Goal: Task Accomplishment & Management: Use online tool/utility

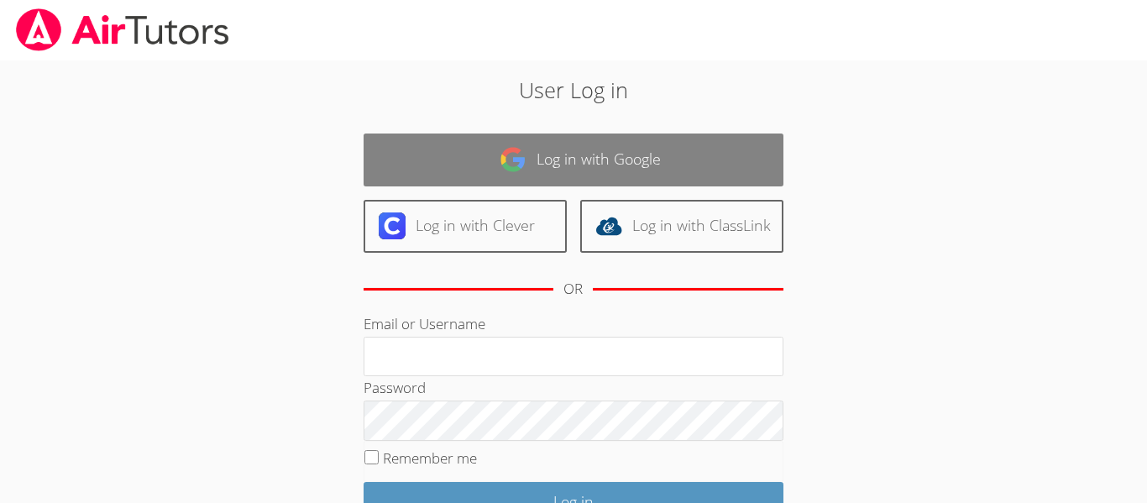
click at [485, 152] on link "Log in with Google" at bounding box center [573, 159] width 420 height 53
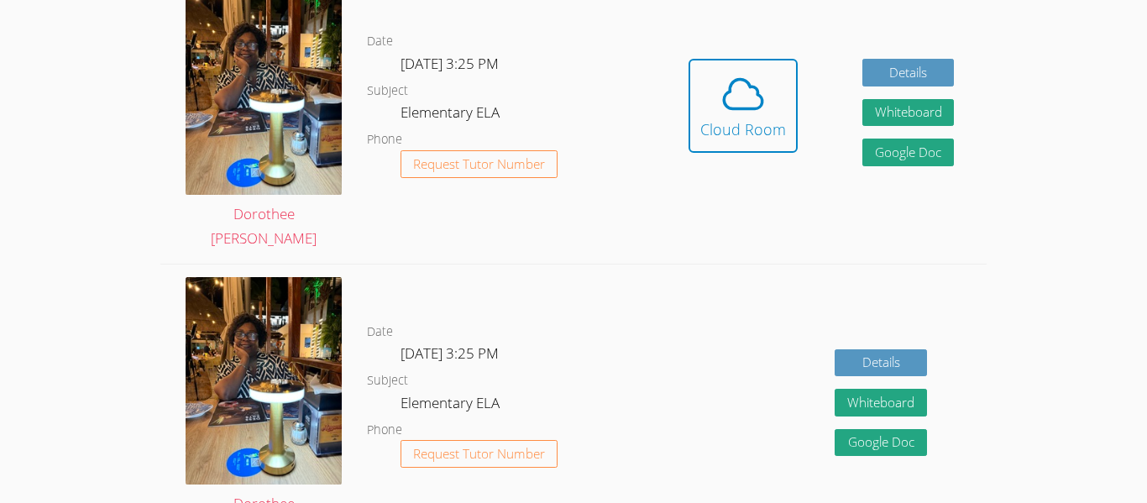
scroll to position [432, 0]
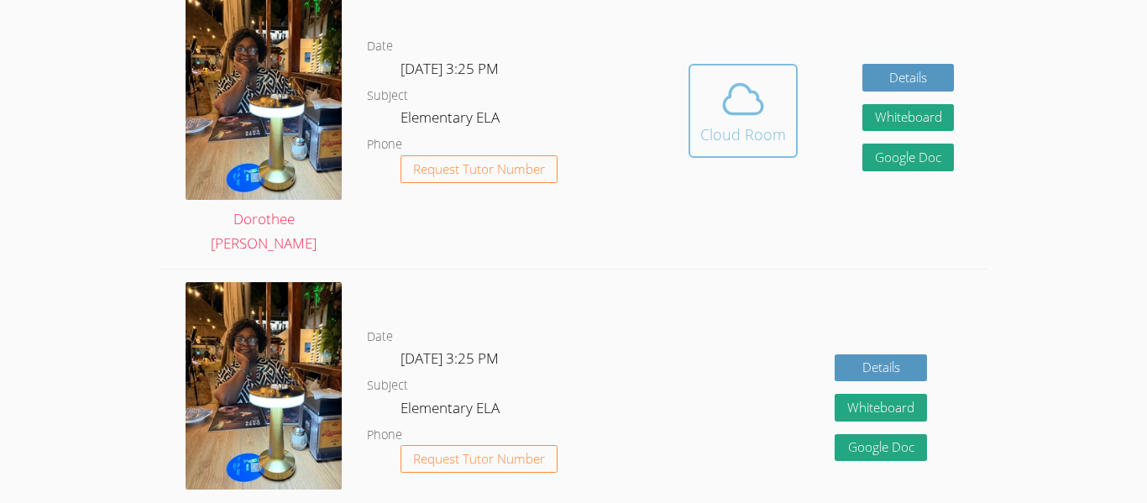
click at [740, 125] on div "Cloud Room" at bounding box center [743, 135] width 86 height 24
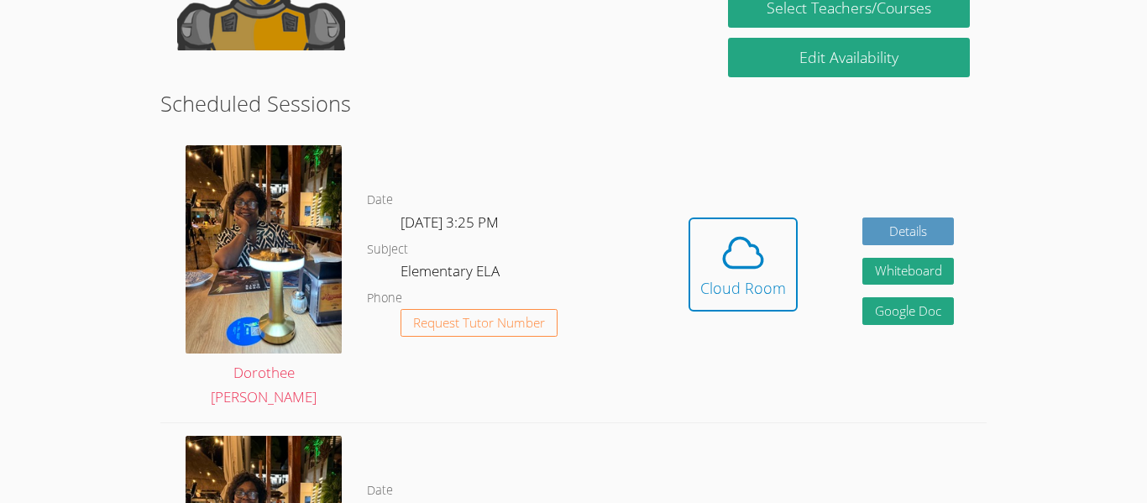
scroll to position [276, 0]
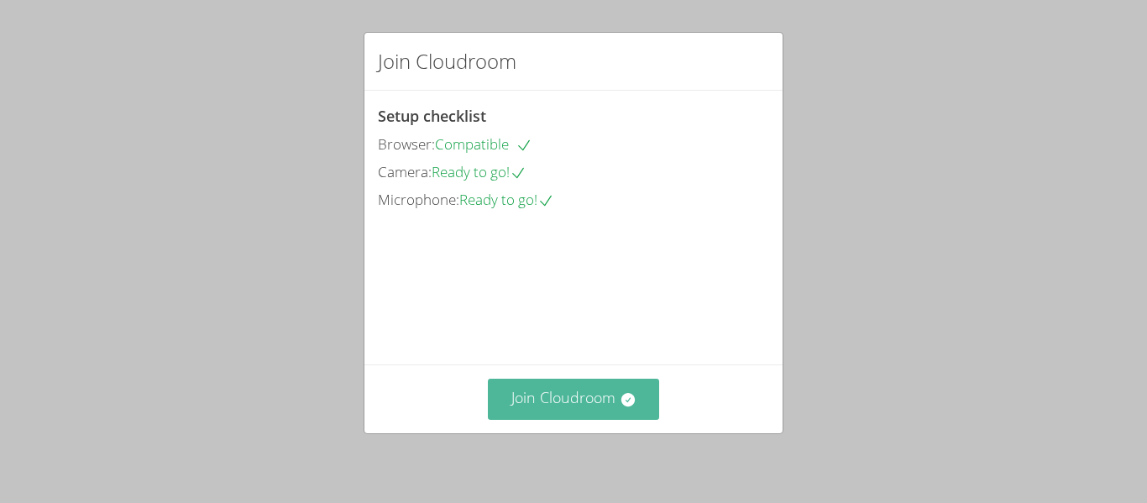
click at [572, 397] on button "Join Cloudroom" at bounding box center [574, 399] width 172 height 41
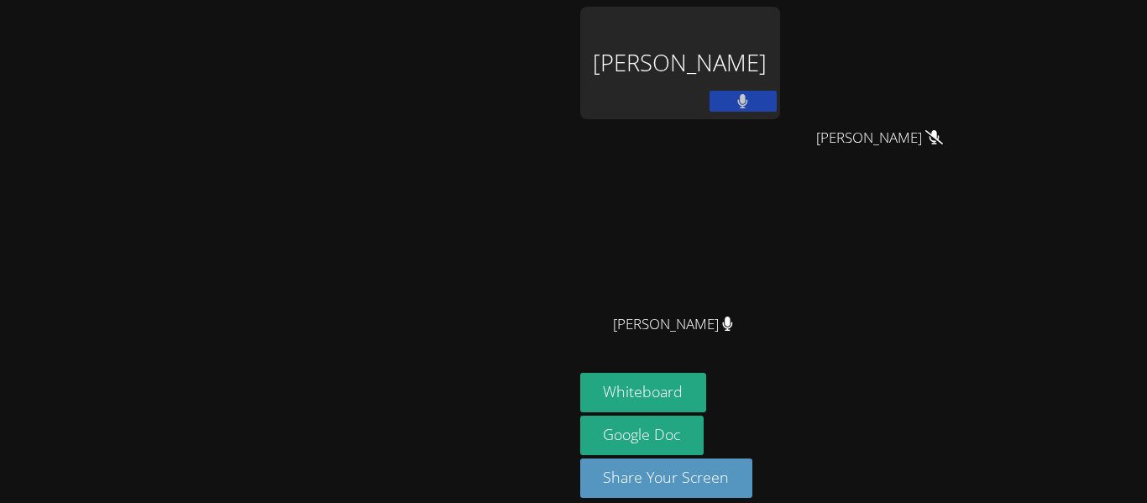
click at [412, 70] on video at bounding box center [286, 227] width 252 height 315
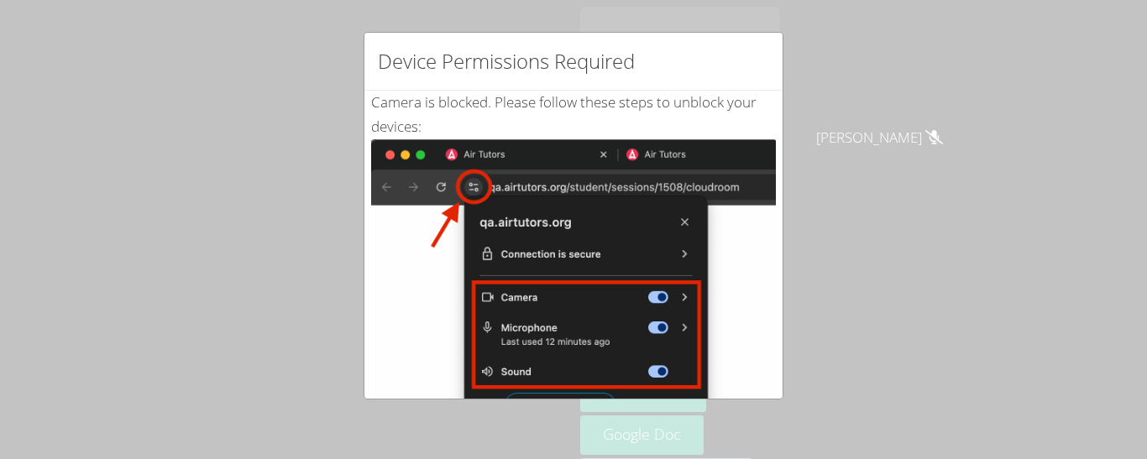
click at [1020, 313] on div "Device Permissions Required Camera is blocked . Please follow these steps to un…" at bounding box center [573, 229] width 1147 height 459
click at [786, 280] on div "Device Permissions Required Camera is blocked . Please follow these steps to un…" at bounding box center [573, 229] width 1147 height 459
click at [850, 177] on div "Device Permissions Required Camera is blocked . Please follow these steps to un…" at bounding box center [573, 229] width 1147 height 459
click at [532, 338] on img at bounding box center [573, 328] width 405 height 379
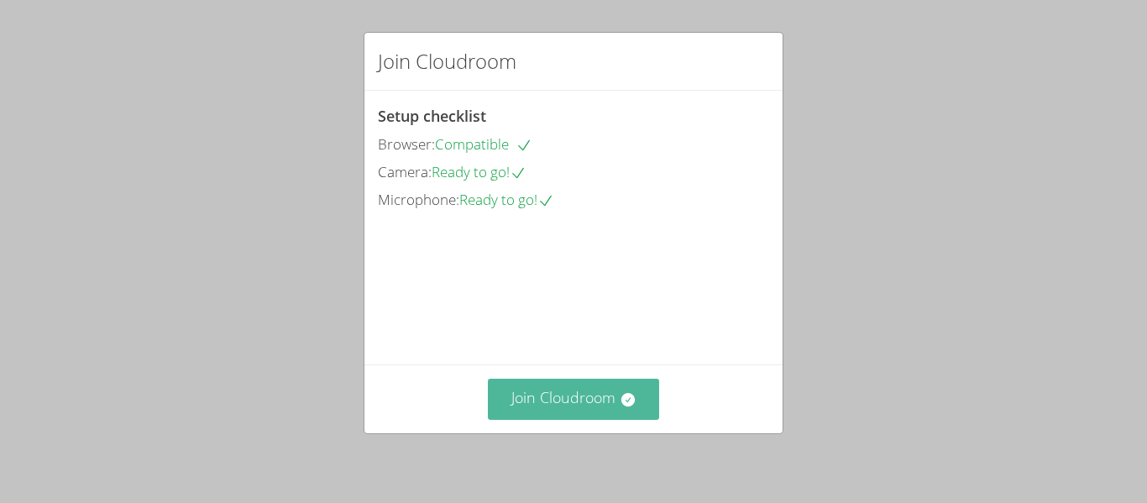
click at [587, 408] on button "Join Cloudroom" at bounding box center [574, 399] width 172 height 41
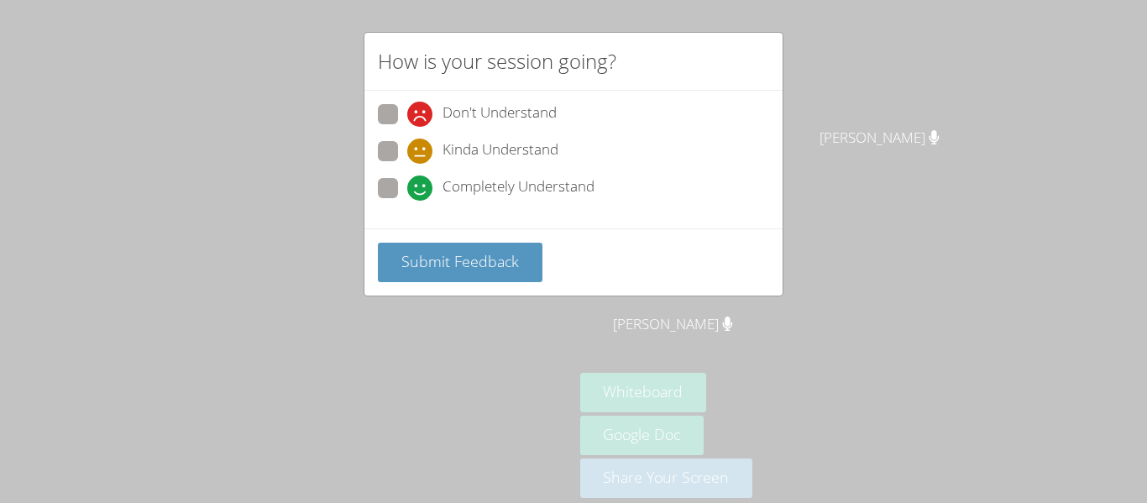
click at [407, 164] on span at bounding box center [407, 164] width 0 height 0
click at [407, 149] on input "Kinda Understand" at bounding box center [414, 148] width 14 height 14
radio input "true"
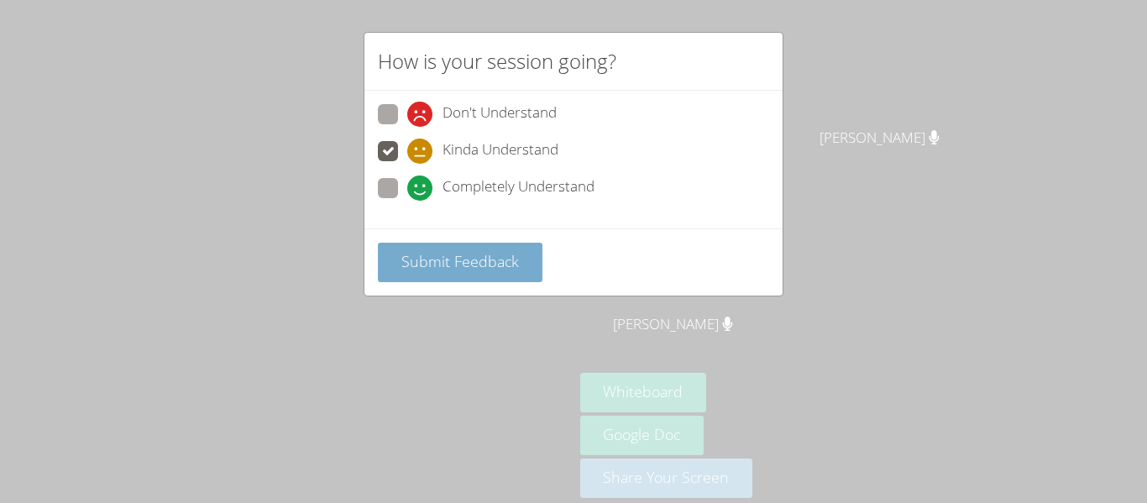
click at [450, 261] on span "Submit Feedback" at bounding box center [460, 261] width 118 height 20
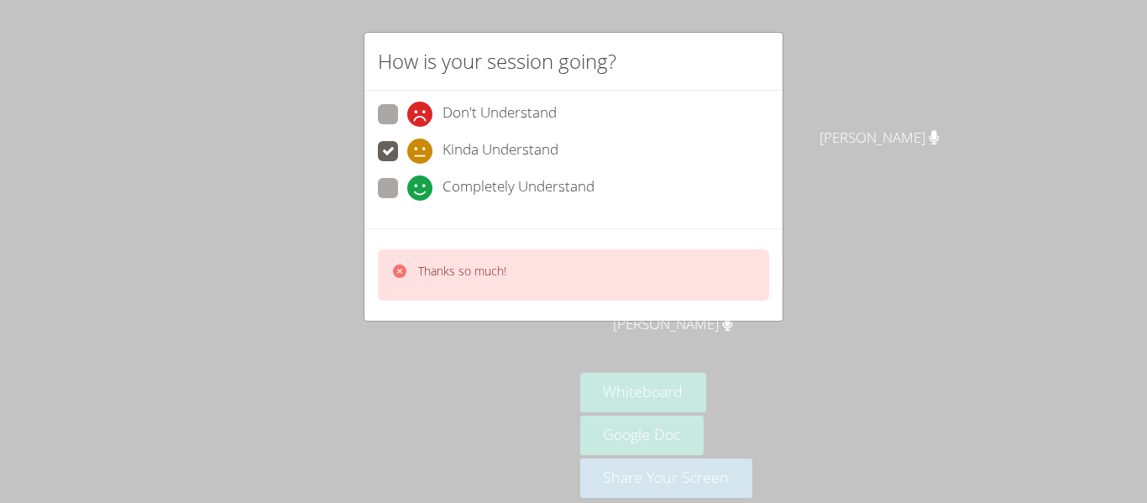
click at [525, 279] on div "Thanks so much!" at bounding box center [573, 274] width 391 height 51
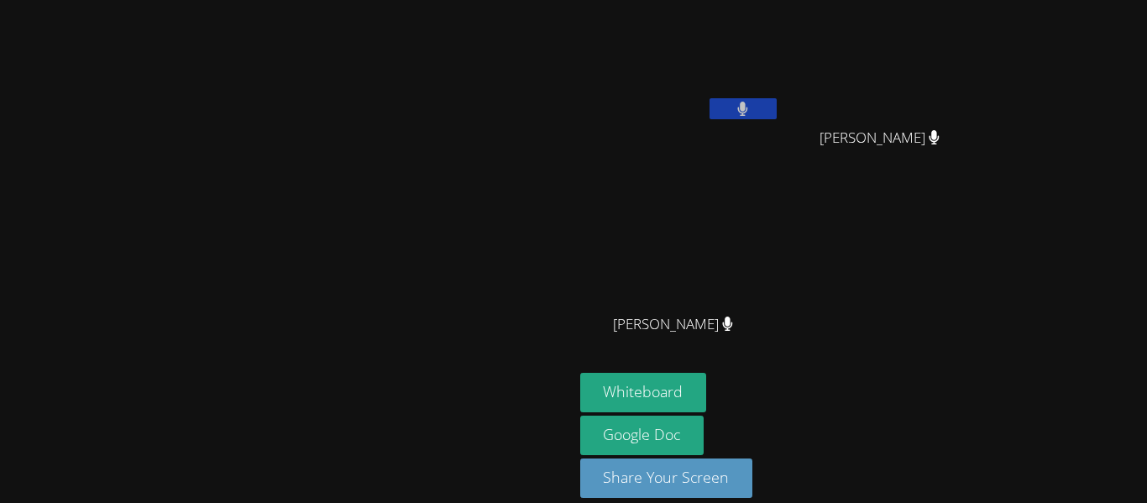
click at [776, 113] on button at bounding box center [742, 108] width 67 height 21
click at [748, 105] on icon at bounding box center [742, 109] width 11 height 14
click at [776, 102] on button at bounding box center [742, 108] width 67 height 21
click at [776, 114] on button at bounding box center [742, 108] width 67 height 21
